Goal: Transaction & Acquisition: Purchase product/service

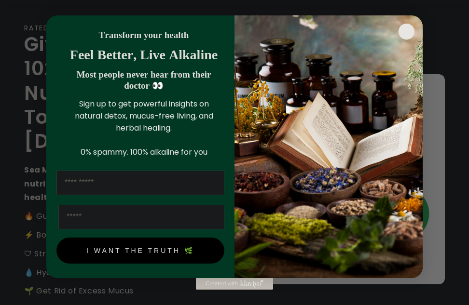
scroll to position [96, 0]
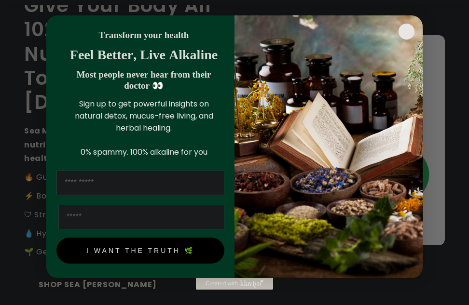
click at [51, 32] on icon "Close dialog" at bounding box center [406, 31] width 7 height 7
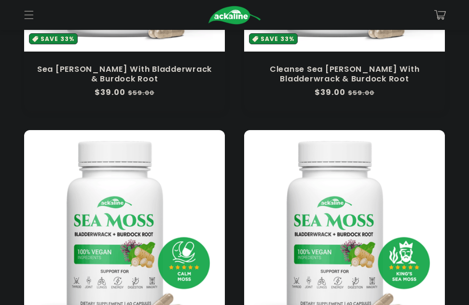
scroll to position [434, 0]
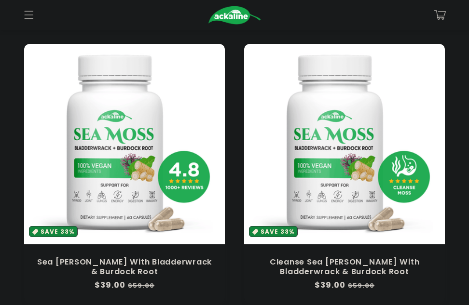
click at [51, 75] on link "Sea [PERSON_NAME] With Bladderwrack & Burdock Root" at bounding box center [124, 266] width 181 height 19
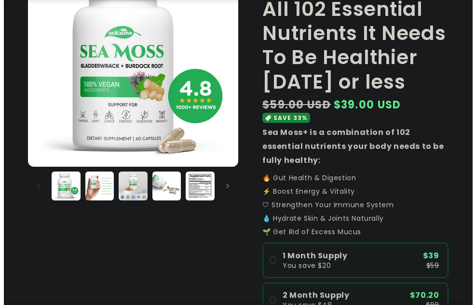
scroll to position [241, 0]
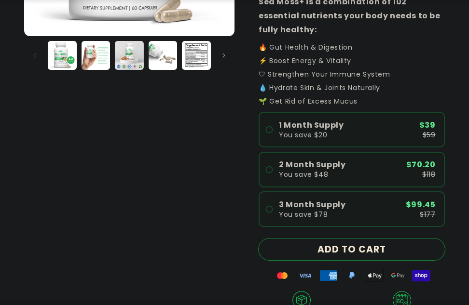
click at [370, 254] on button "ADD TO CART" at bounding box center [351, 250] width 186 height 22
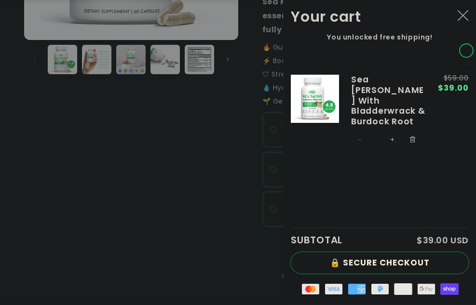
click at [394, 253] on button "🔒 SECURE CHECKOUT" at bounding box center [380, 263] width 178 height 22
